Goal: Information Seeking & Learning: Learn about a topic

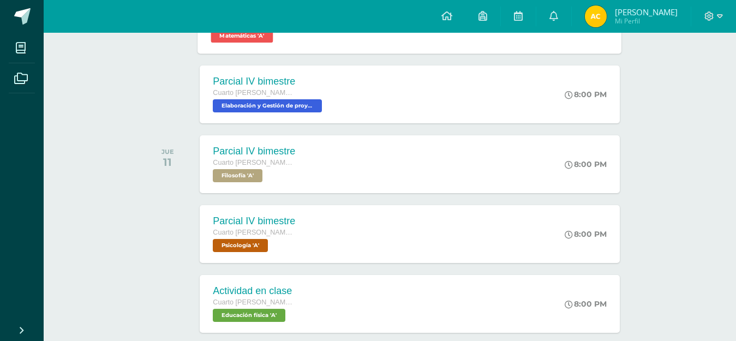
scroll to position [514, 0]
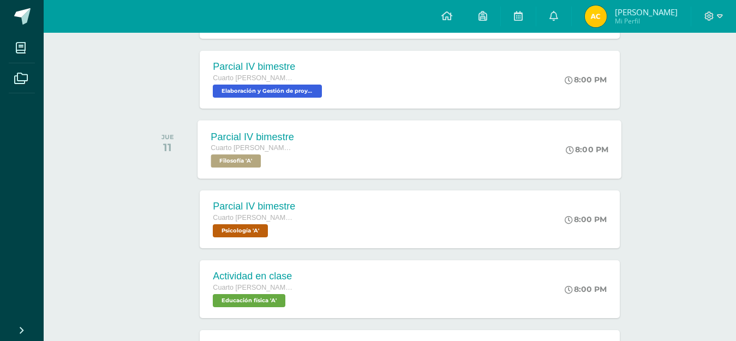
click at [232, 166] on span "Filosofía 'A'" at bounding box center [236, 160] width 50 height 13
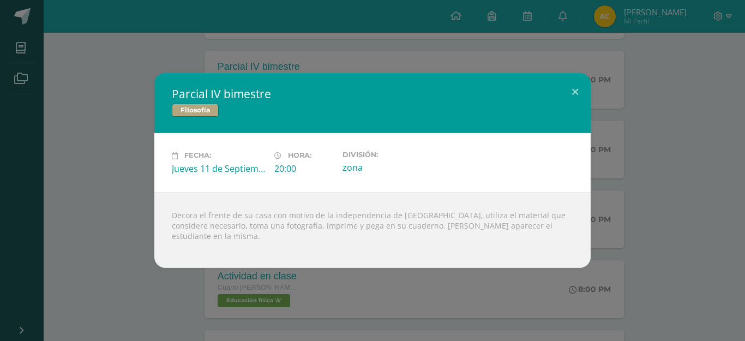
click at [134, 73] on div "Parcial IV bimestre Filosofía Fecha: [DATE] Hora: 20:00 División: zona" at bounding box center [372, 170] width 745 height 341
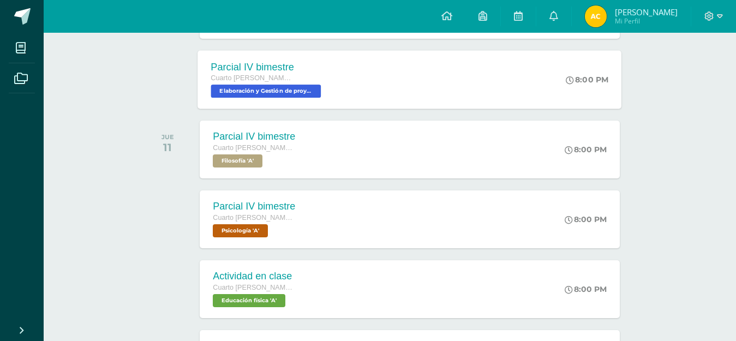
click at [258, 93] on span "Elaboración y Gestión de proyectos 'A'" at bounding box center [266, 91] width 110 height 13
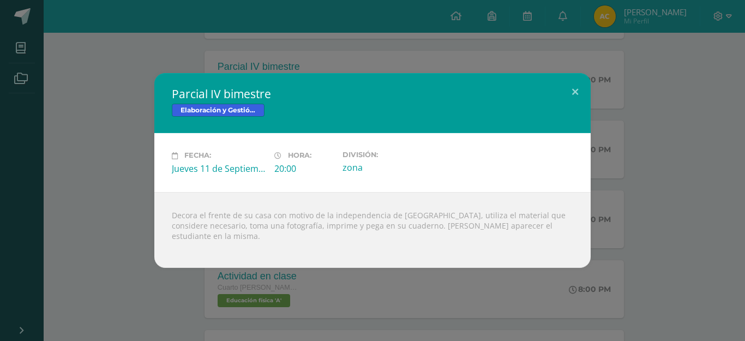
click at [137, 57] on div "Parcial IV bimestre Elaboración y Gestión de proyectos Fecha: [DATE] Hora: 20:0…" at bounding box center [372, 170] width 745 height 341
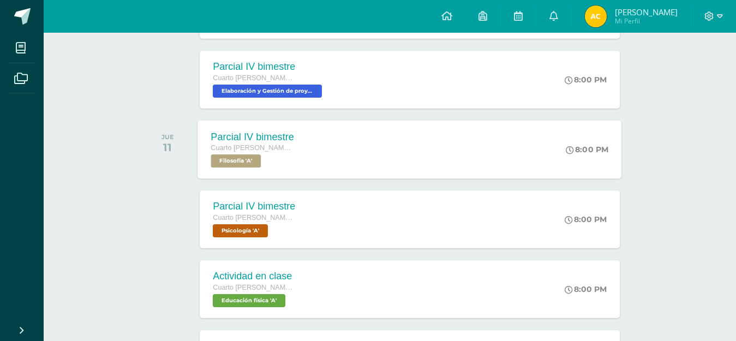
click at [247, 161] on span "Filosofía 'A'" at bounding box center [236, 160] width 50 height 13
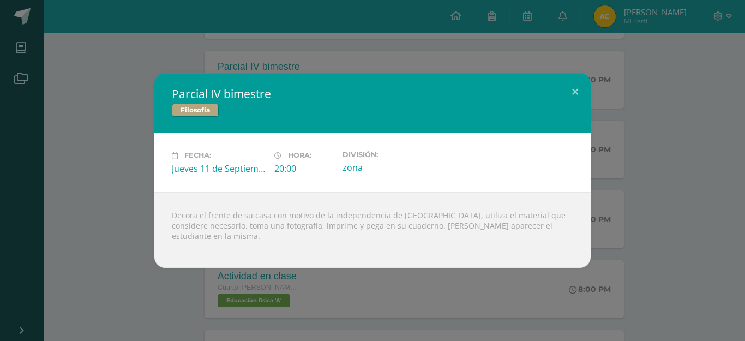
click at [131, 64] on div "Parcial IV bimestre Filosofía Fecha: [DATE] Hora: 20:00 División: zona" at bounding box center [372, 170] width 745 height 341
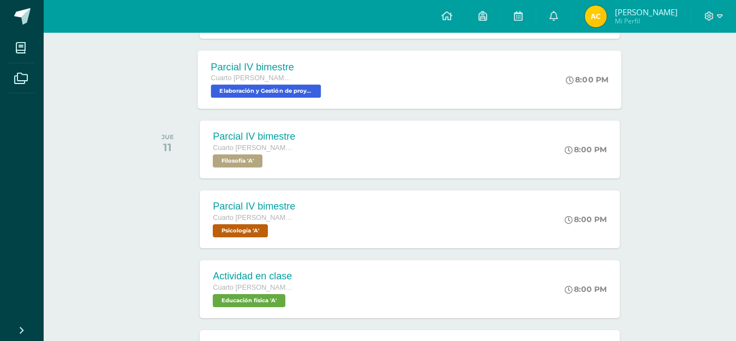
click at [244, 91] on span "Elaboración y Gestión de proyectos 'A'" at bounding box center [266, 91] width 110 height 13
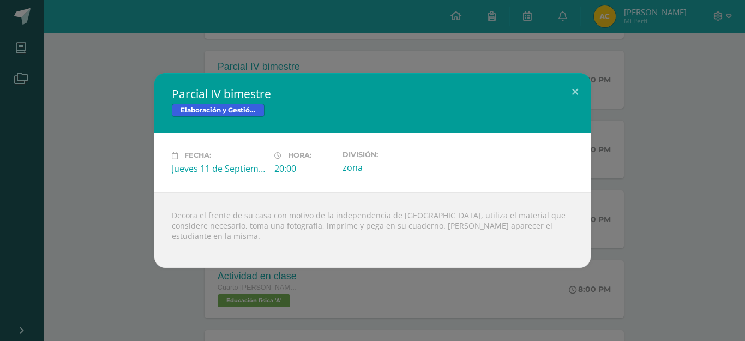
click at [129, 57] on div "Parcial IV bimestre Elaboración y Gestión de proyectos Fecha: [DATE] Hora: 20:0…" at bounding box center [372, 170] width 745 height 341
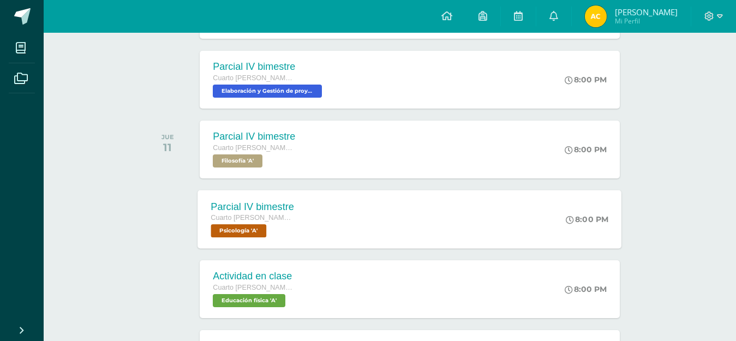
click at [239, 231] on span "Psicología 'A'" at bounding box center [239, 230] width 56 height 13
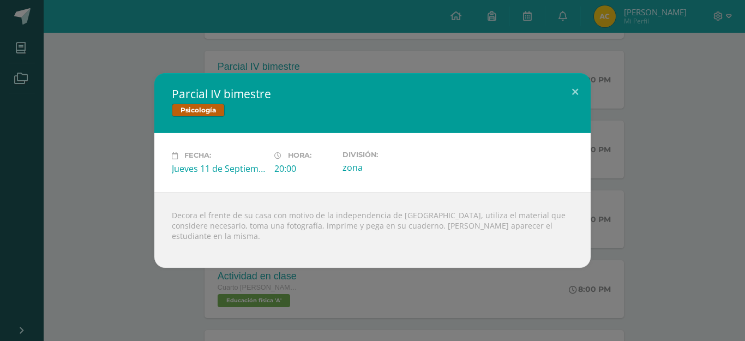
click at [122, 52] on div "Parcial IV bimestre Psicología Fecha: [DATE] Hora: 20:00 División: zona" at bounding box center [372, 170] width 745 height 341
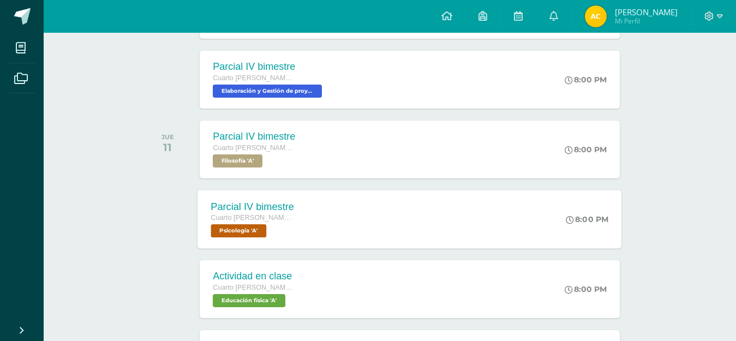
click at [252, 227] on span "Psicología 'A'" at bounding box center [239, 230] width 56 height 13
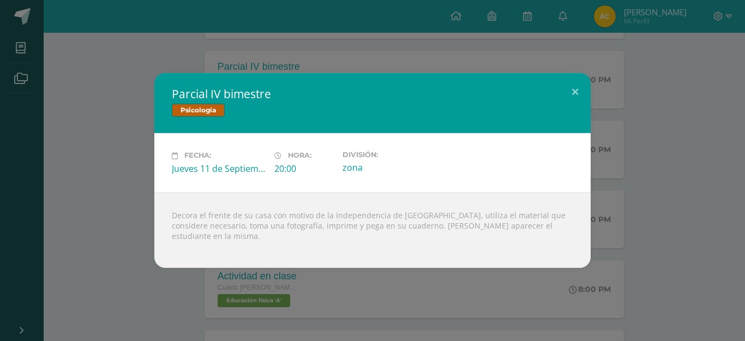
click at [645, 217] on div "Parcial IV bimestre Psicología Fecha: [DATE] Hora: 20:00 División: zona" at bounding box center [372, 170] width 736 height 194
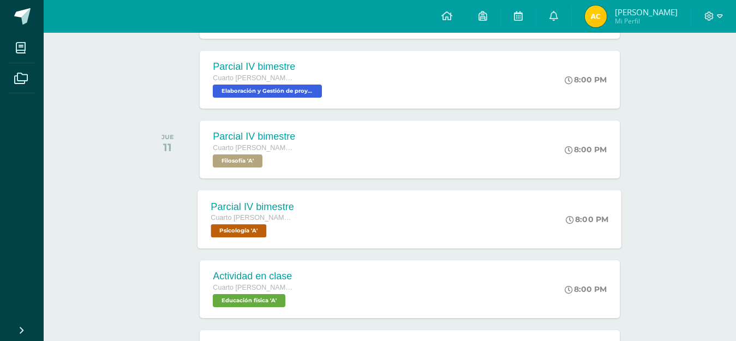
click at [260, 222] on div "Cuarto [PERSON_NAME]. CCLL en Diseño Gráfico" at bounding box center [252, 218] width 83 height 12
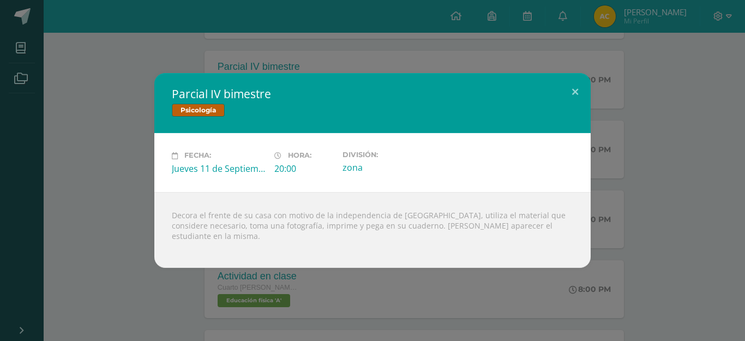
click at [131, 104] on div "Parcial IV bimestre Psicología Fecha: [DATE] Hora: 20:00 División: zona" at bounding box center [372, 170] width 736 height 194
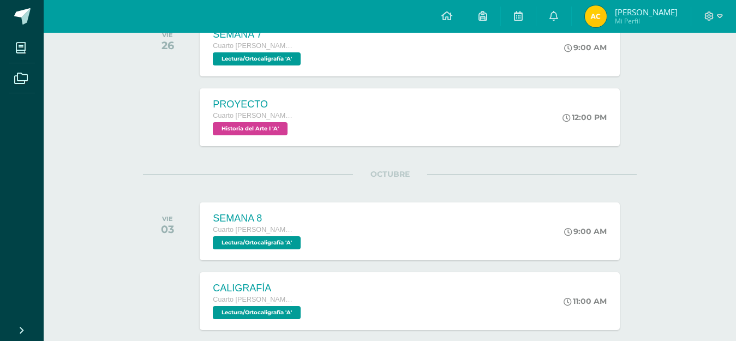
scroll to position [1784, 0]
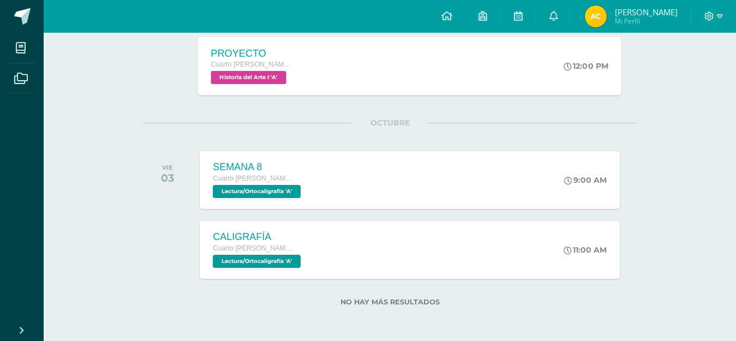
click at [261, 80] on span "Historia del Arte I 'A'" at bounding box center [248, 77] width 75 height 13
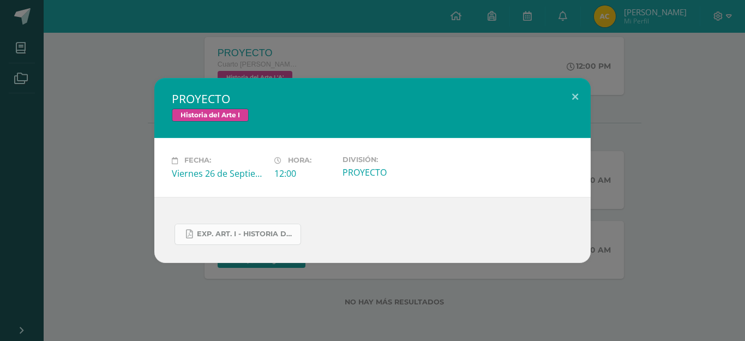
click at [236, 235] on span "Exp. art. I - Historia del arte I.docx.pdf" at bounding box center [246, 234] width 98 height 9
click at [32, 50] on div "PROYECTO Historia del Arte I Fecha: [DATE] Hora: 12:00 División:" at bounding box center [372, 170] width 745 height 341
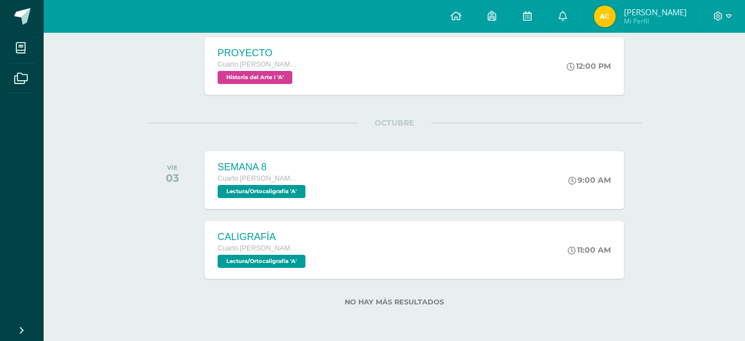
click at [56, 51] on div "PROYECTO Historia del Arte I Fecha: [DATE] Hora: 12:00 División:" at bounding box center [372, 170] width 745 height 341
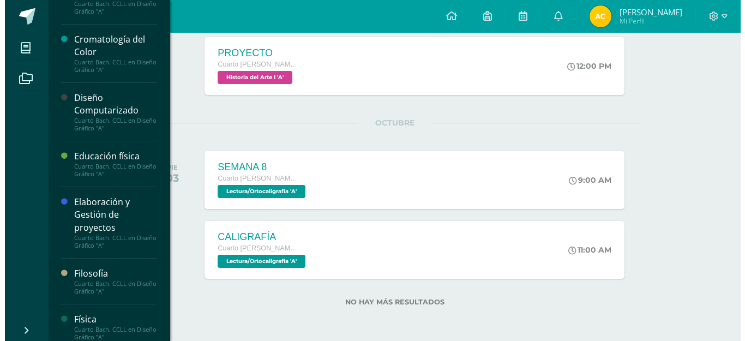
scroll to position [218, 0]
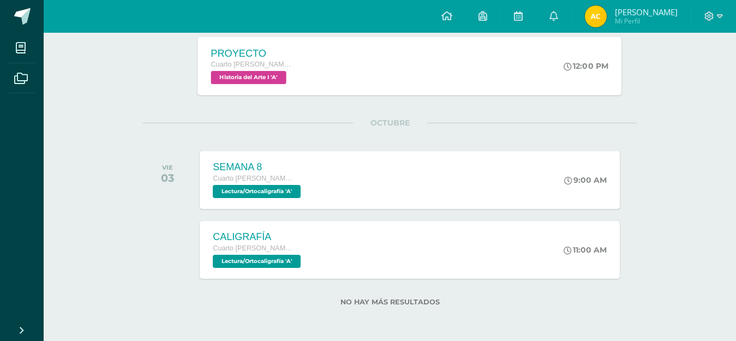
click at [242, 71] on span "Historia del Arte I 'A'" at bounding box center [248, 77] width 75 height 13
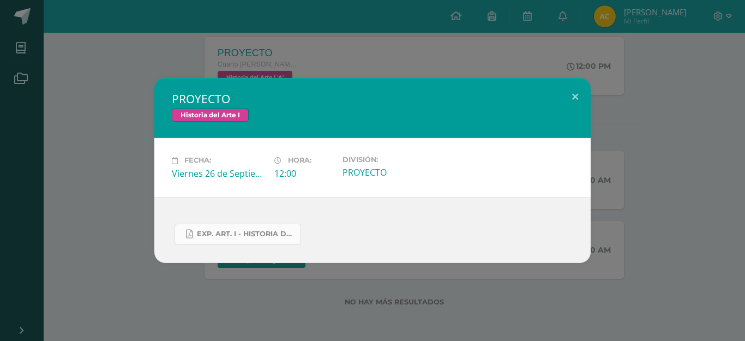
click at [237, 239] on link "Exp. art. I - Historia del arte I.docx.pdf" at bounding box center [238, 234] width 127 height 21
